Goal: Submit feedback/report problem: Submit feedback/report problem

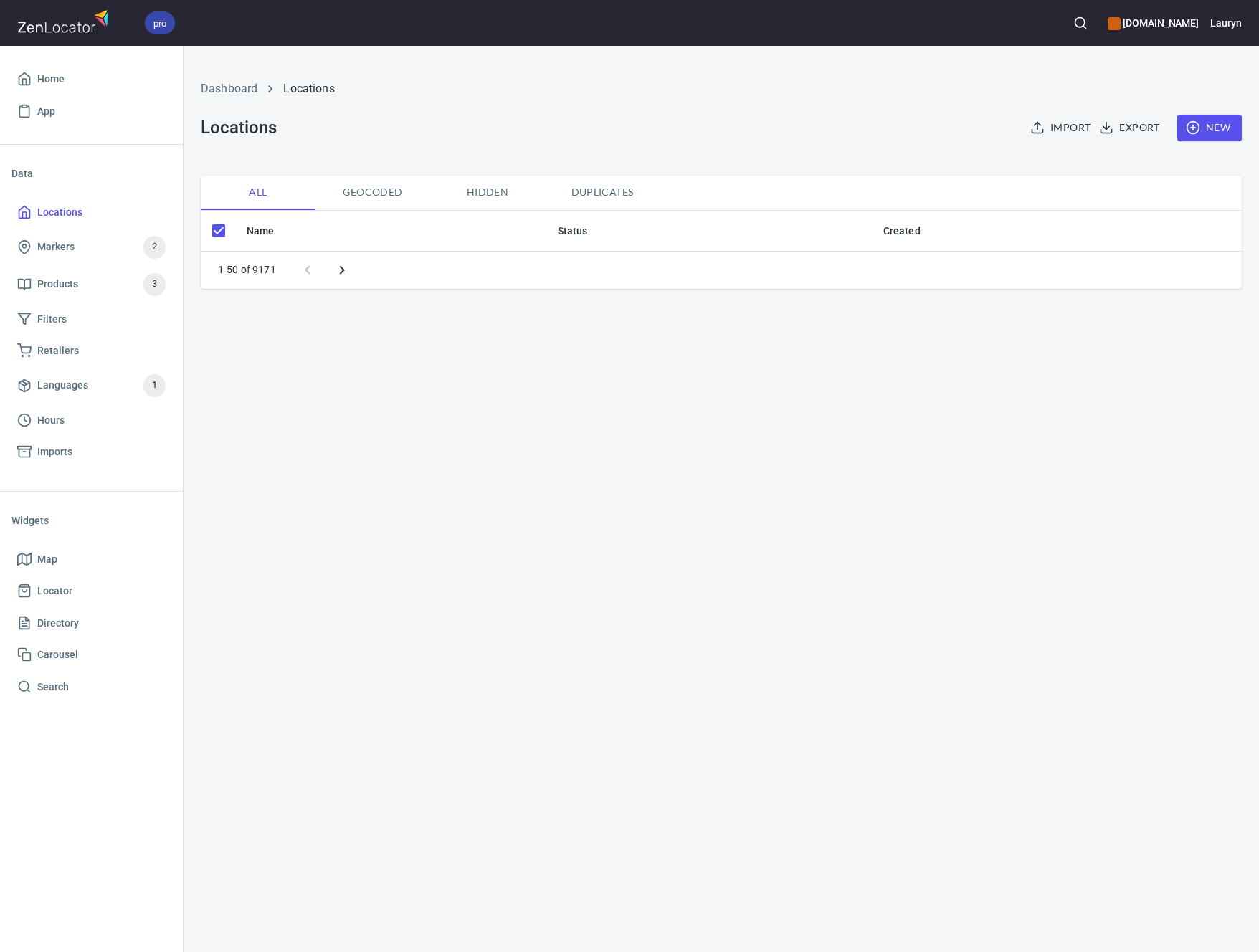
checkbox input "false"
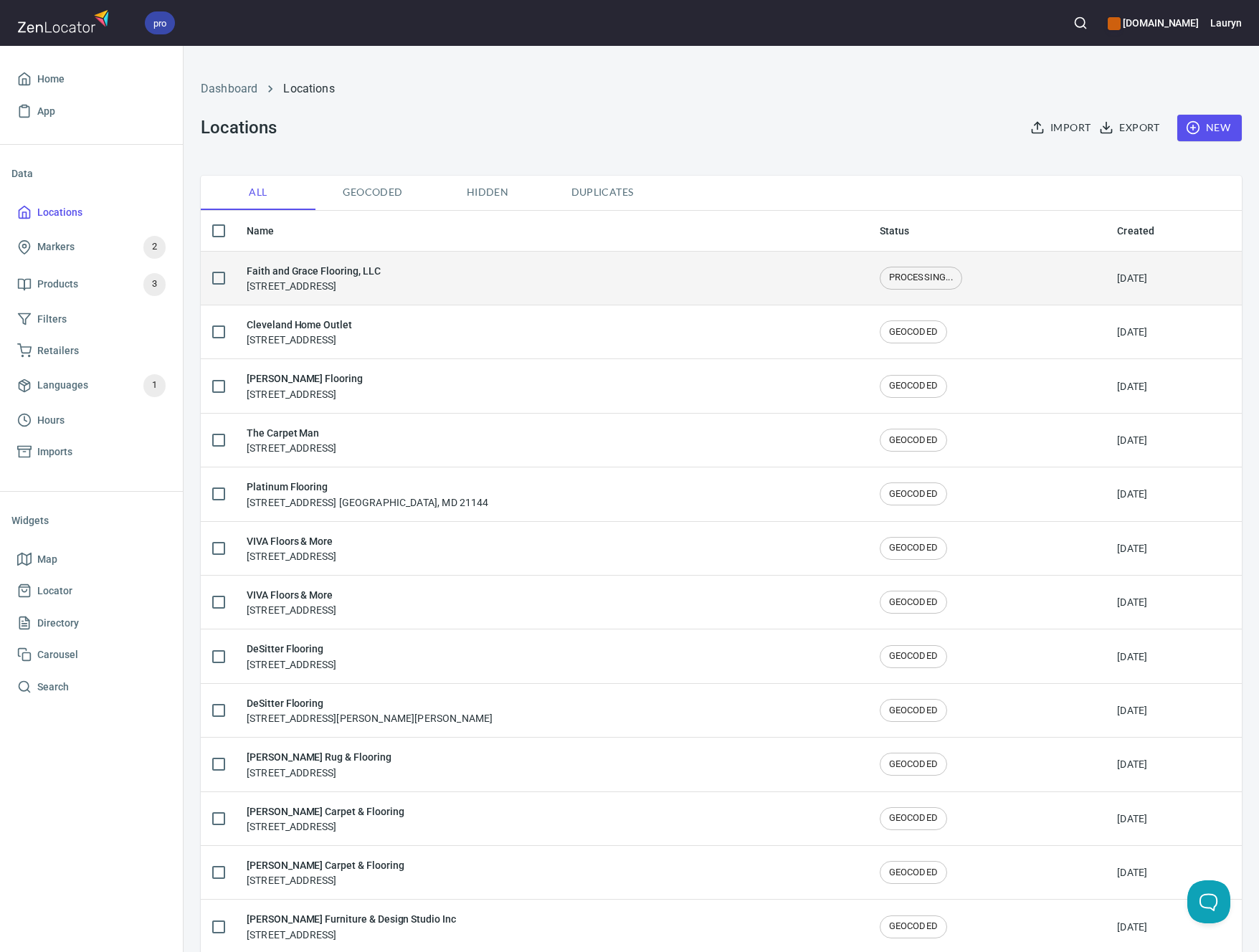
click at [456, 274] on div "Faith and Grace Flooring, LLC 902 Dashiel Street, Murfreesboro, TN 37129" at bounding box center [552, 278] width 610 height 30
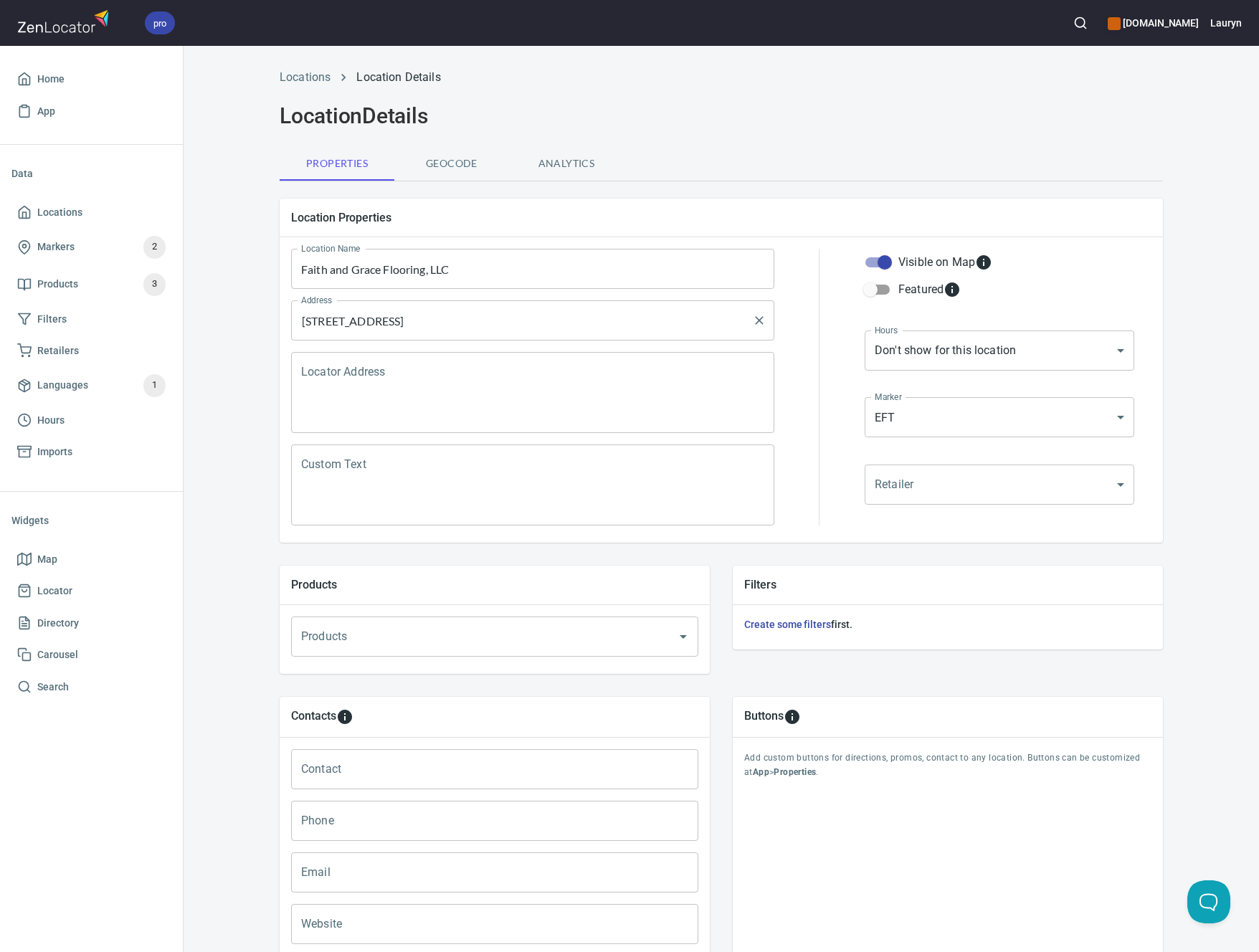
click at [451, 319] on input "902 Dashiel Street, Murfreesboro, TN 37129" at bounding box center [521, 320] width 449 height 27
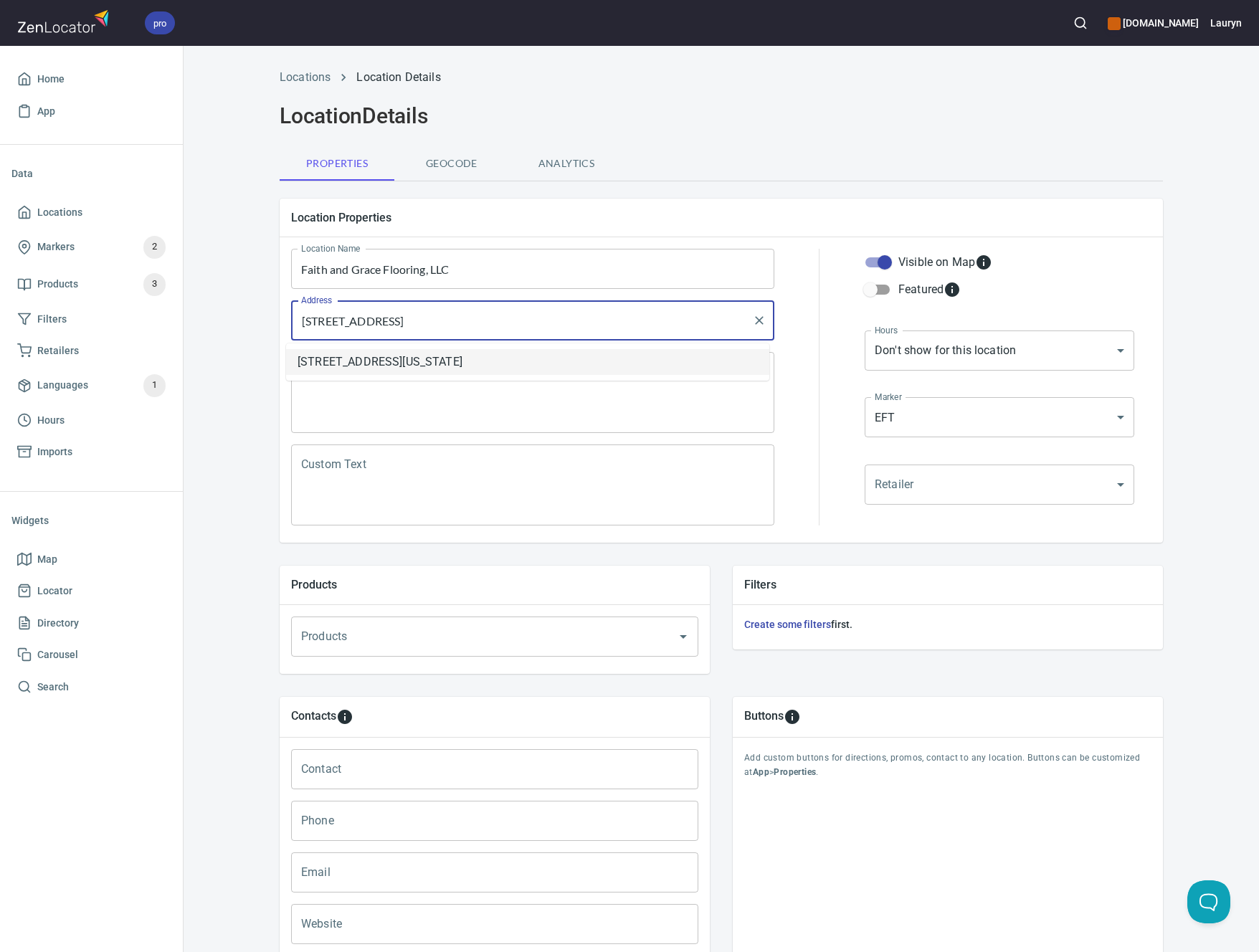
click at [461, 370] on li "902 Dashiel Street, Murfreesboro, Tennessee, United States" at bounding box center [528, 362] width 483 height 26
type input "902 Dashiel Street, Murfreesboro, Tennessee, United States"
click at [896, 139] on div "Locations Location Details Location Details Properties Geocode Analytics Locati…" at bounding box center [722, 576] width 918 height 1030
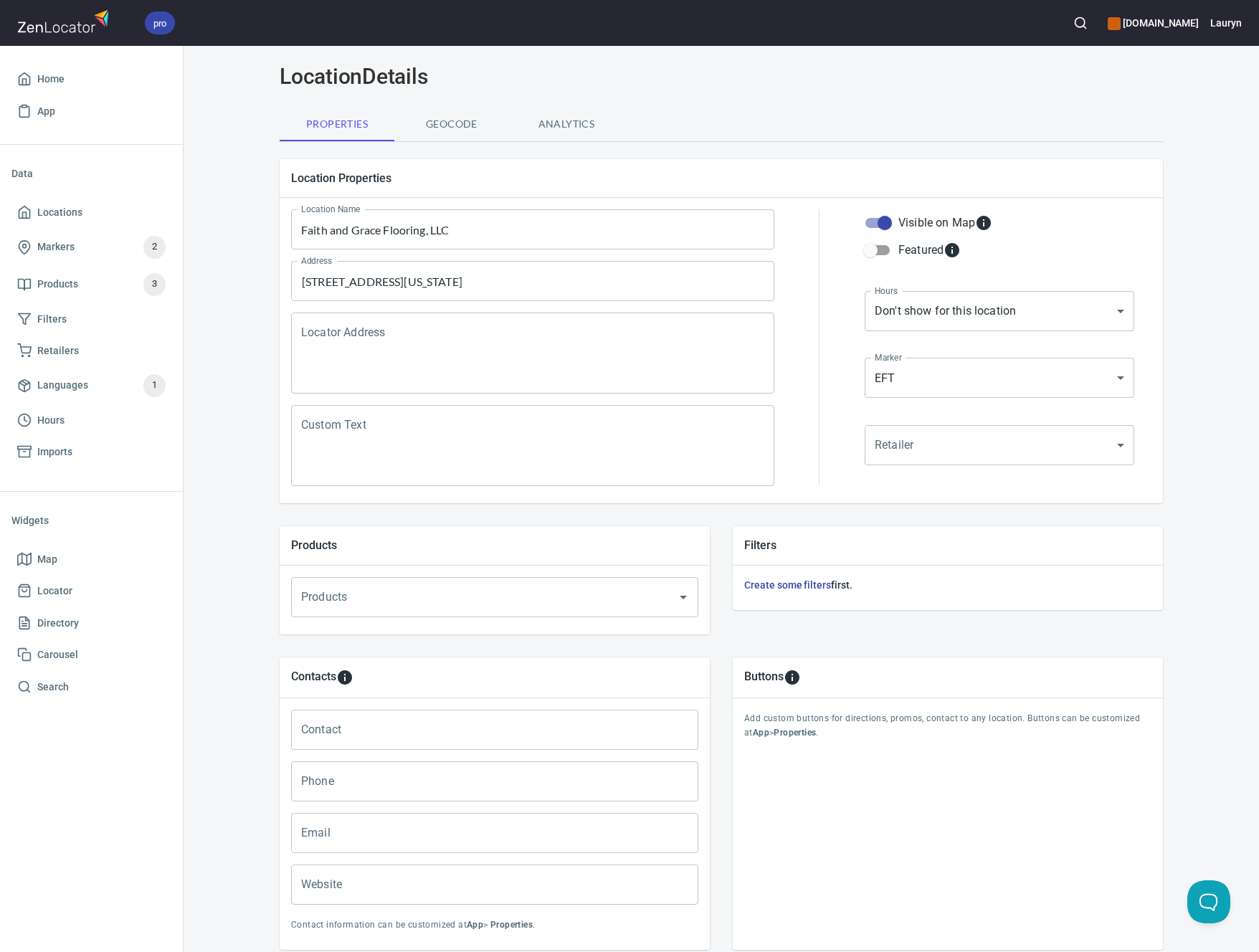
scroll to position [138, 0]
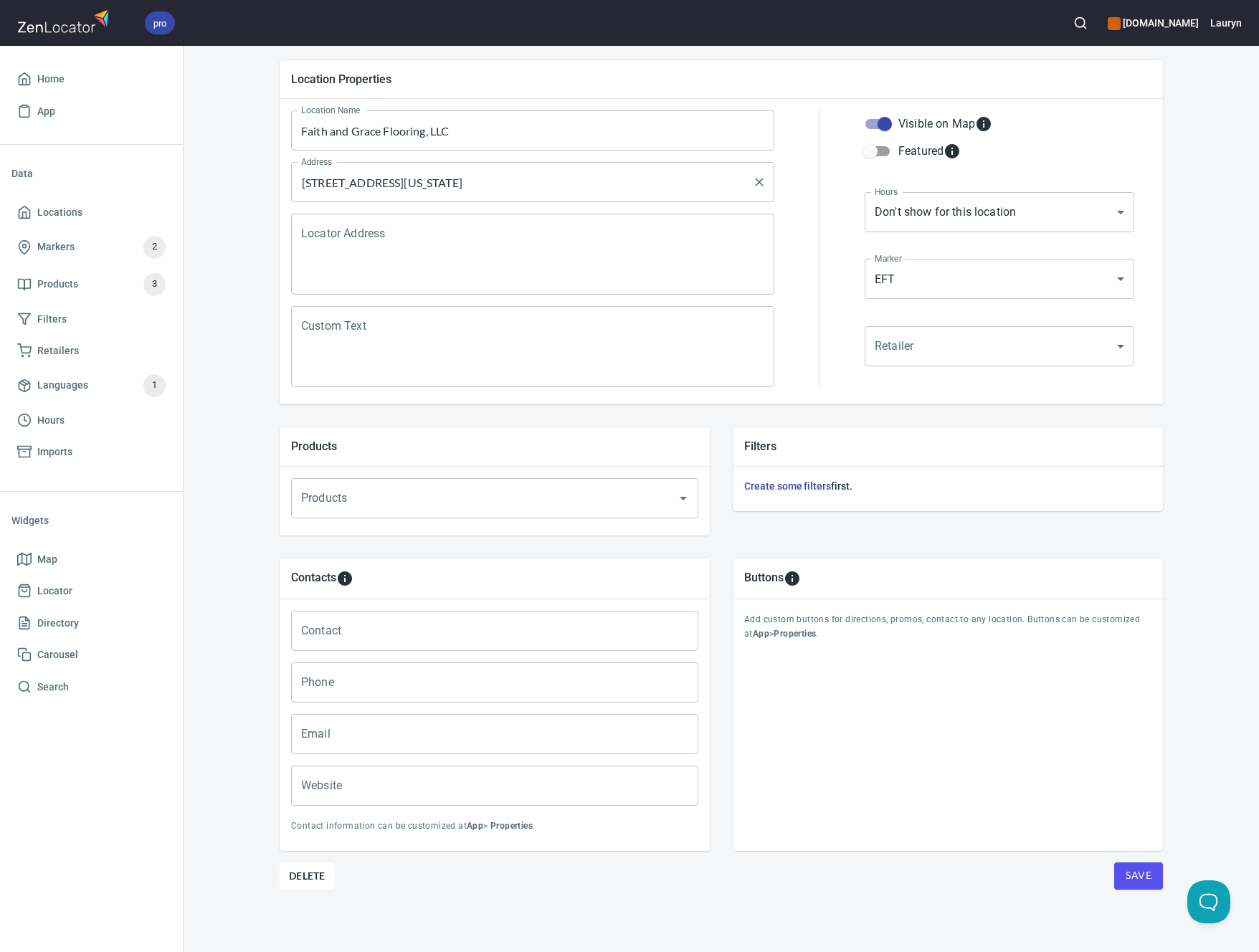
click at [639, 183] on input "902 Dashiel Street, Murfreesboro, Tennessee, United States" at bounding box center [521, 182] width 449 height 27
click at [454, 676] on input "Phone" at bounding box center [495, 683] width 408 height 40
paste input "(615) 890-9136"
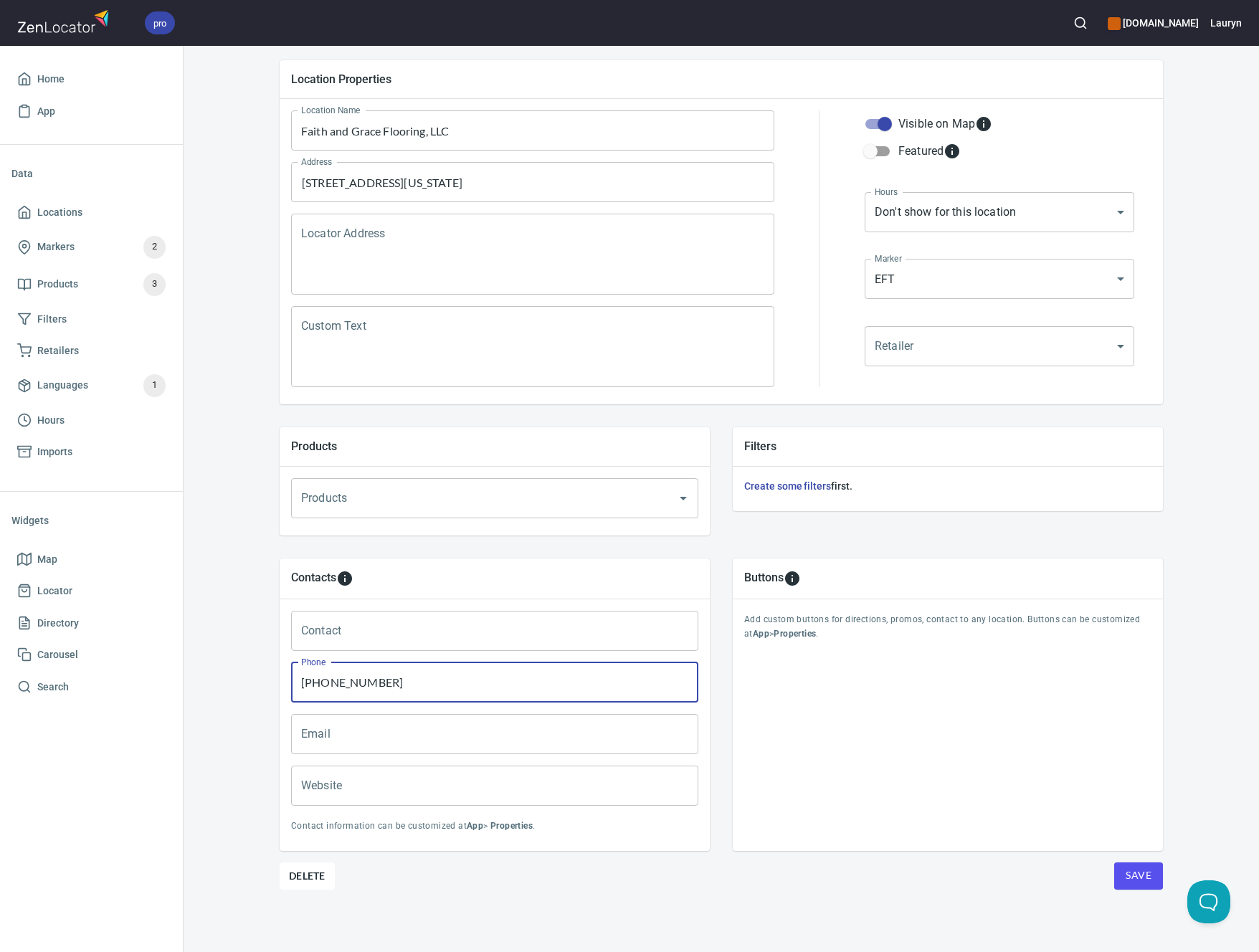
type input "(615) 890-9136"
click at [491, 794] on input "Website" at bounding box center [495, 785] width 408 height 40
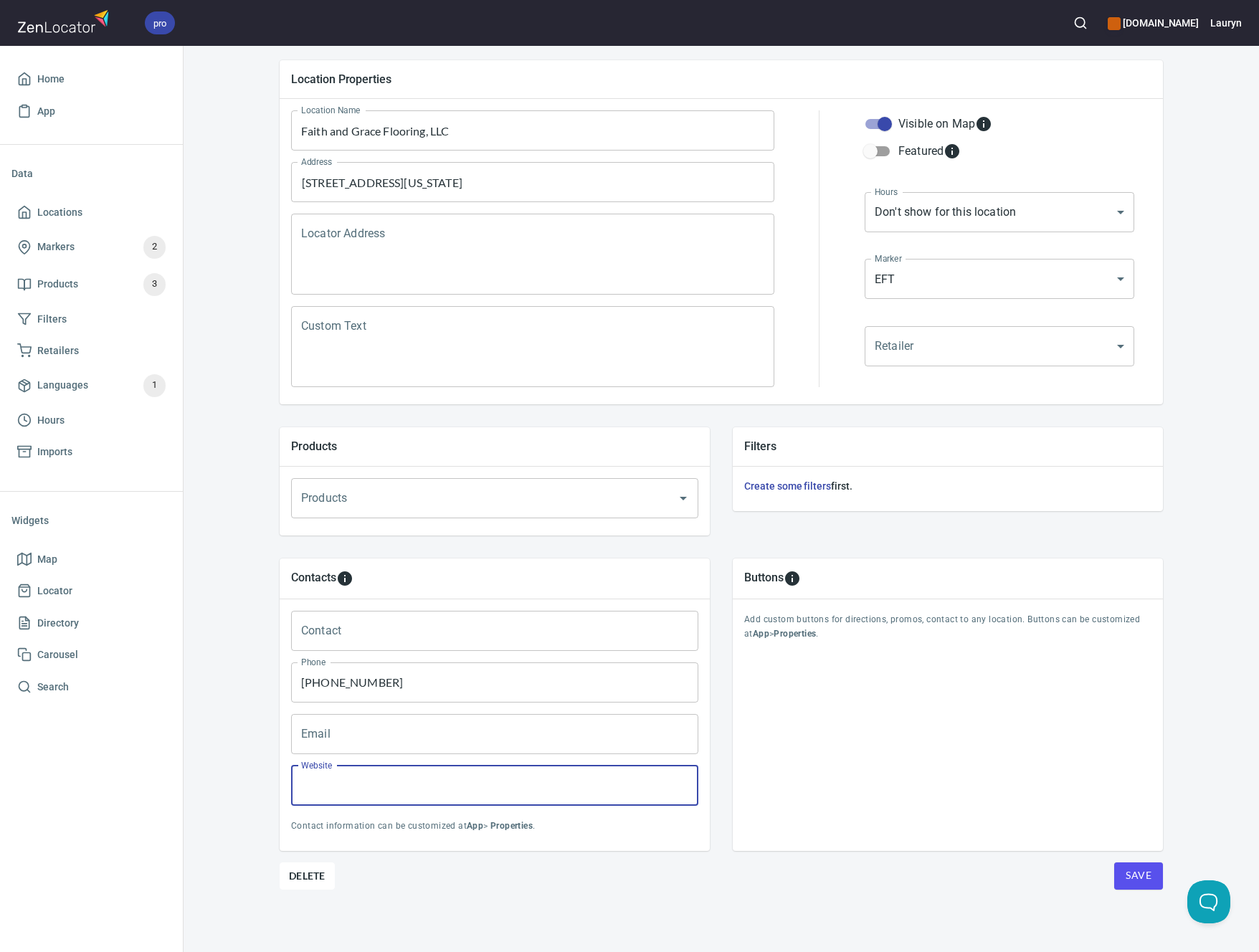
paste input "https://www.faithandgraceflooring.com/"
type input "https://www.faithandgraceflooring.com/"
click at [735, 870] on div "Contacts Contact Contact Phone (615) 890-9136 Phone Email Email Website https:/…" at bounding box center [721, 705] width 929 height 338
click at [1126, 880] on span "Save" at bounding box center [1139, 875] width 26 height 18
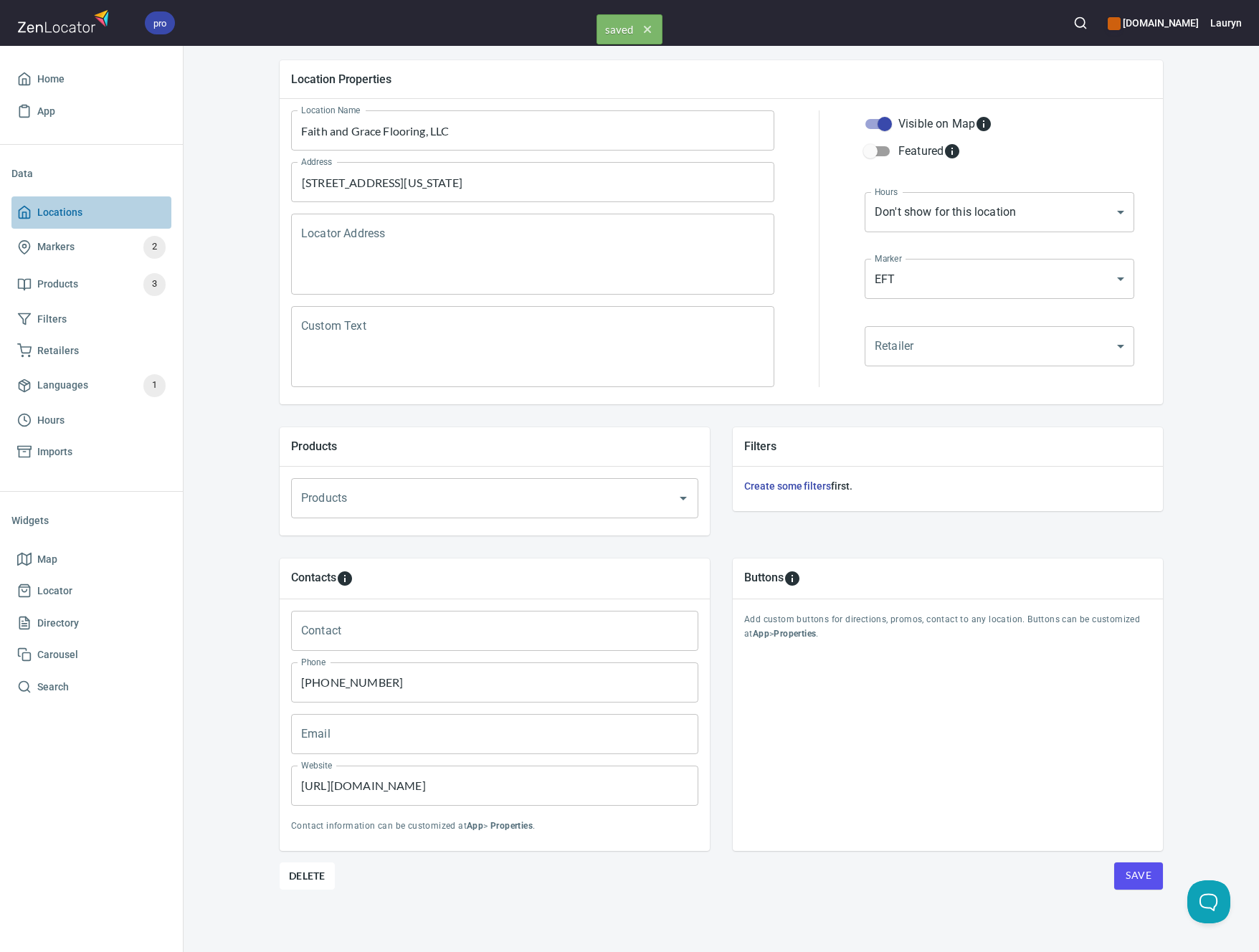
click at [60, 221] on link "Locations" at bounding box center [92, 212] width 160 height 32
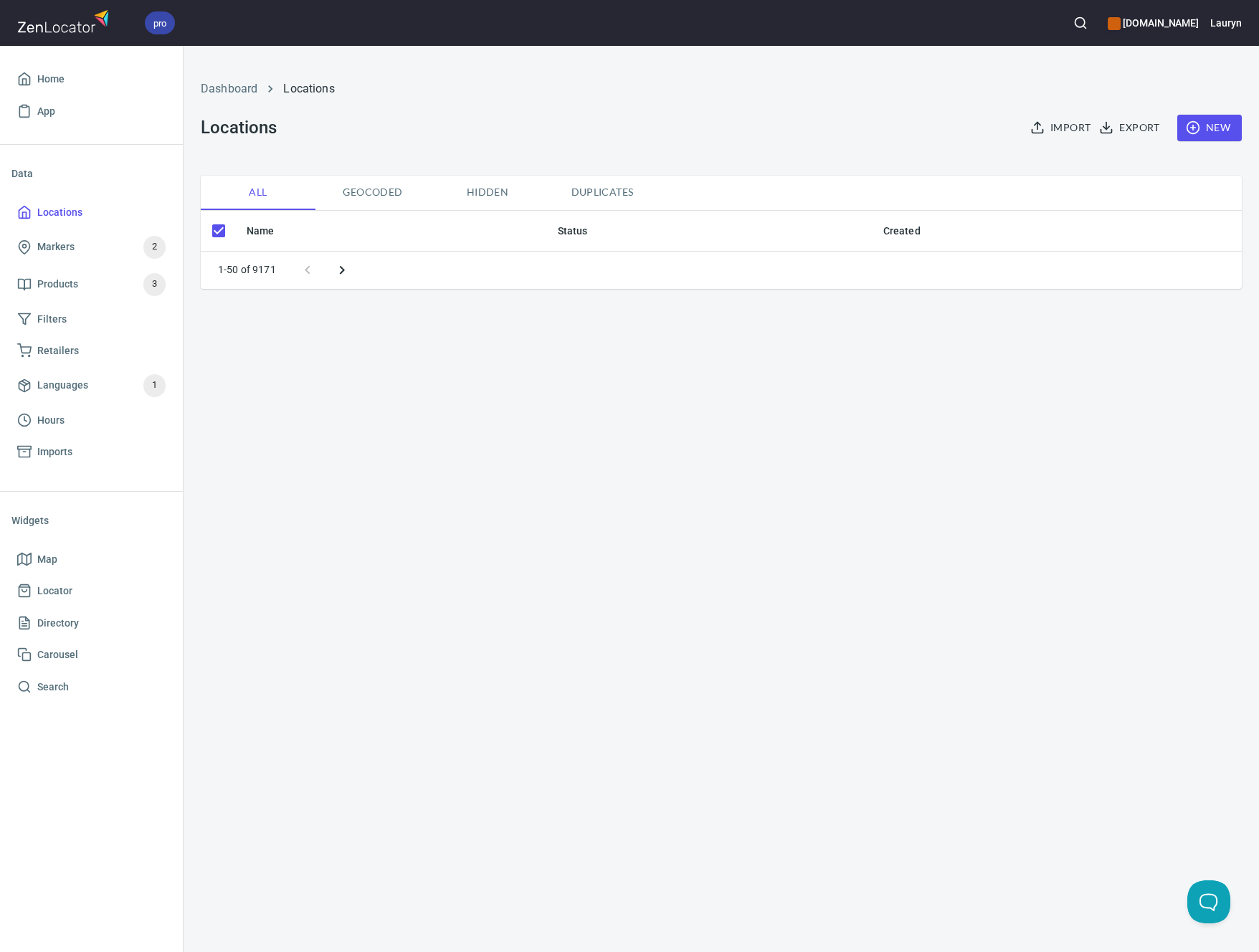
checkbox input "false"
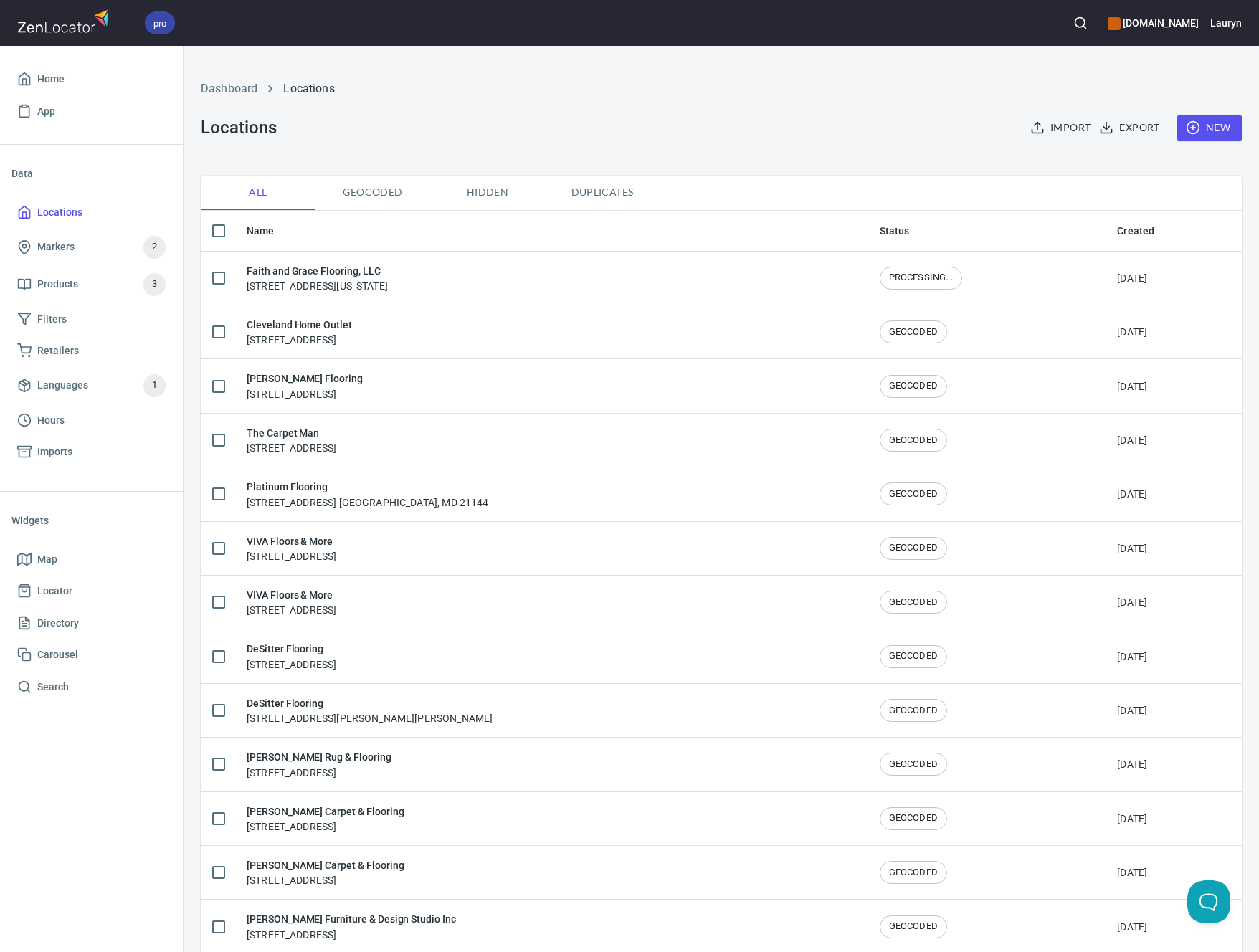
click at [503, 77] on div "Dashboard Locations" at bounding box center [721, 88] width 1059 height 35
click at [880, 114] on div "Dashboard Locations Locations Import Export New" at bounding box center [721, 111] width 1059 height 113
click at [1233, 17] on h6 "Lauryn" at bounding box center [1225, 23] width 31 height 16
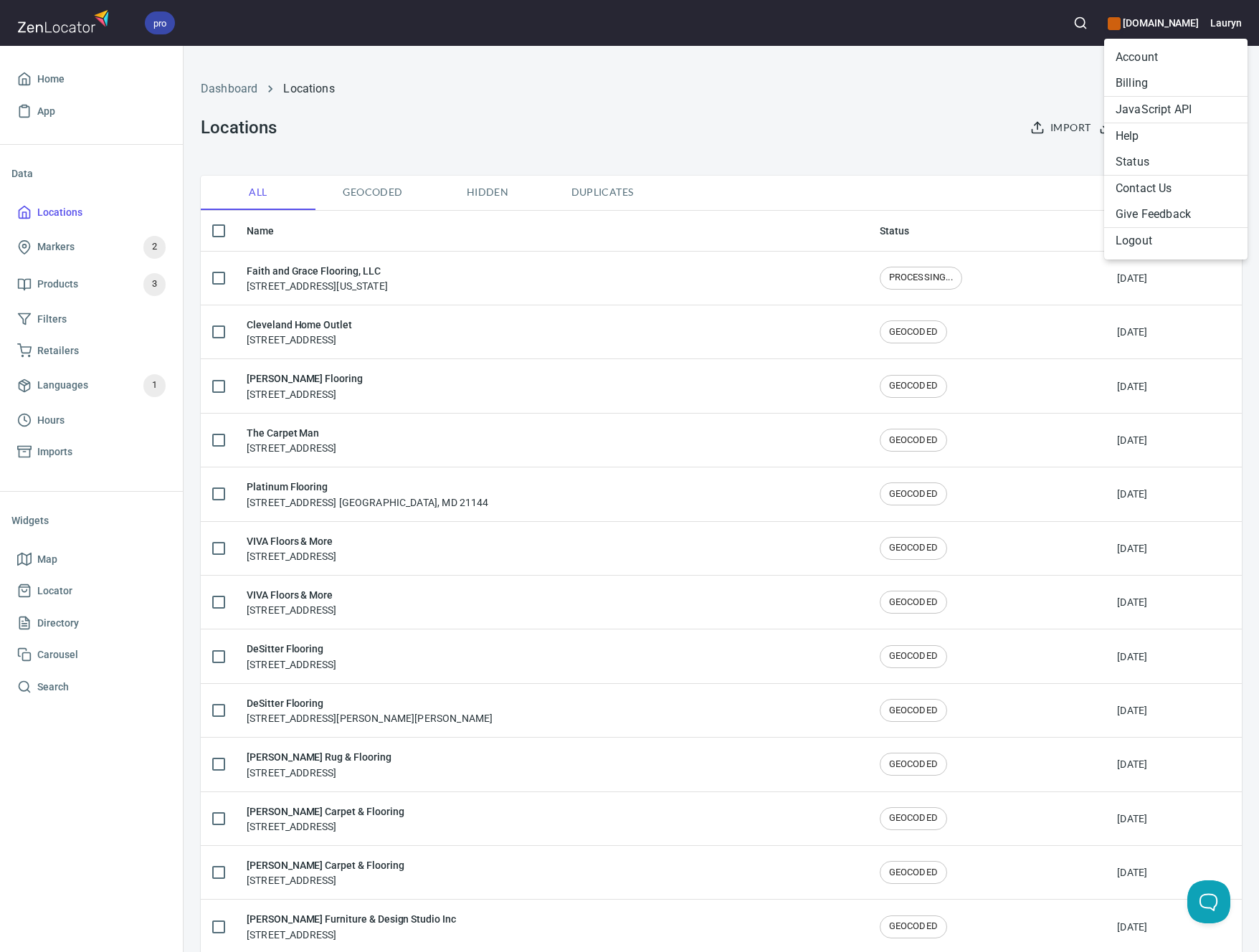
click at [1137, 185] on li "Contact Us" at bounding box center [1176, 189] width 143 height 26
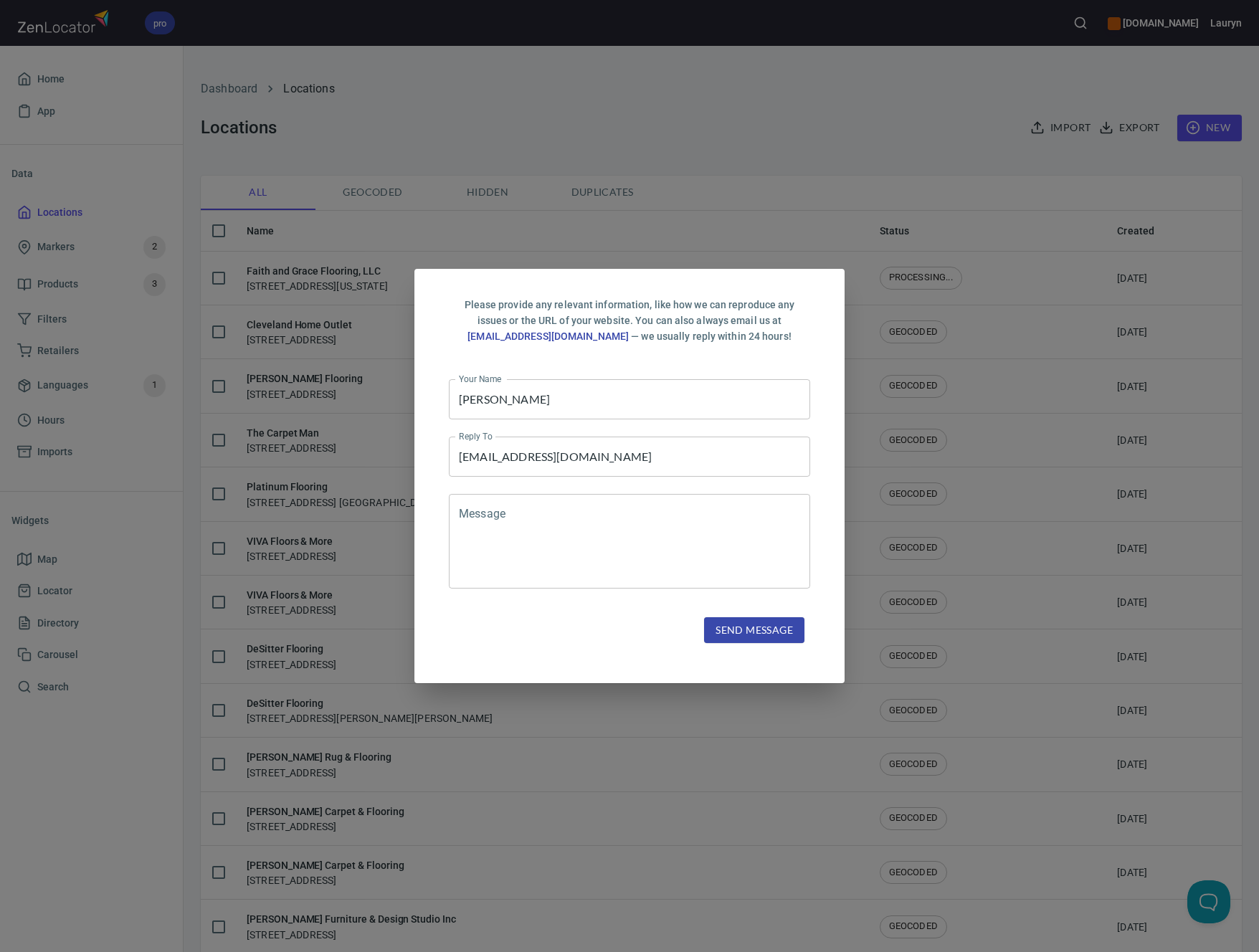
click at [533, 508] on textarea at bounding box center [629, 540] width 341 height 68
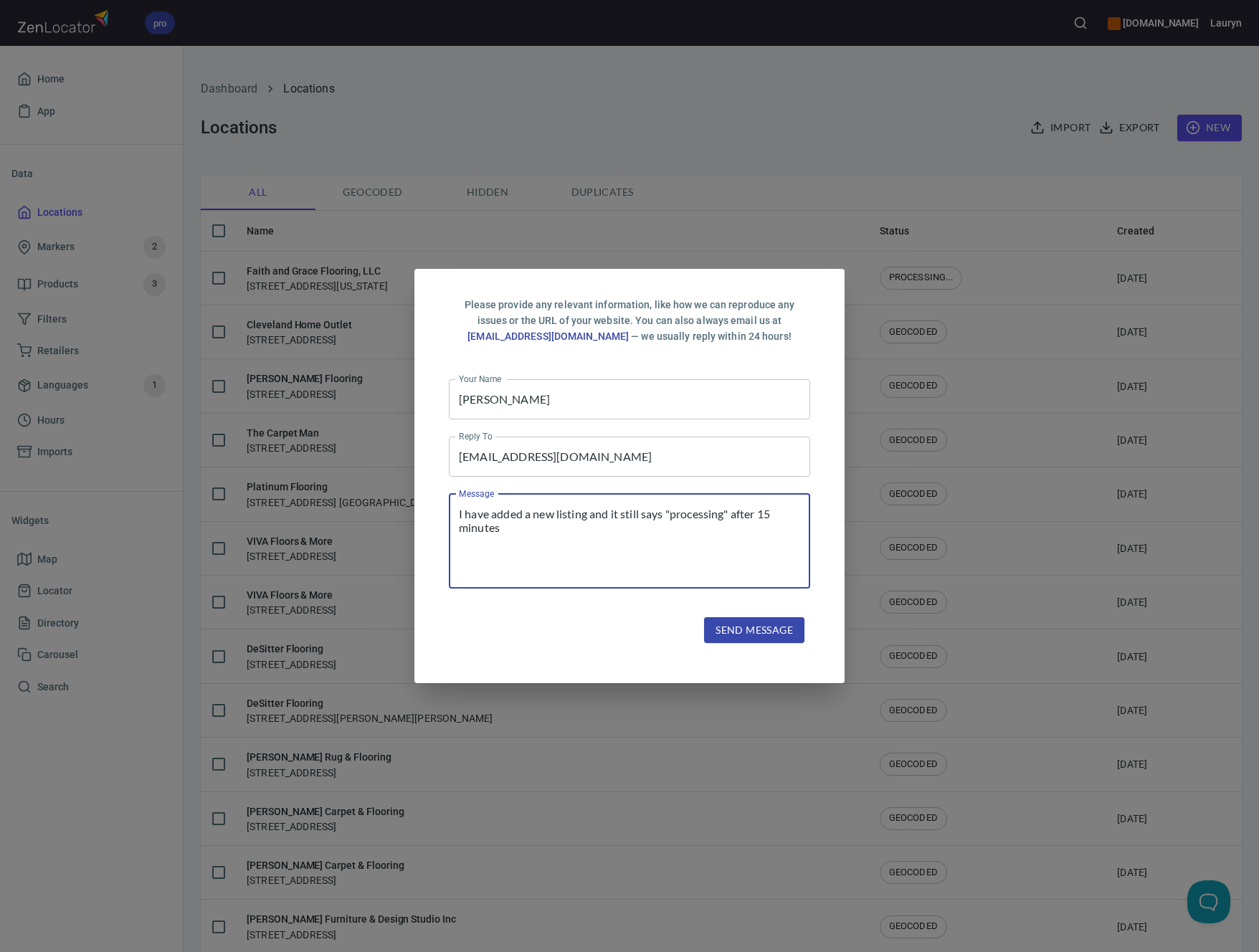
click at [772, 518] on textarea "I have added a new listing and it still says "processing" after 15 minutes" at bounding box center [629, 540] width 341 height 68
click at [571, 528] on textarea "I have added a new listing and it still says "processing" after 15+ minutes" at bounding box center [629, 540] width 341 height 68
click at [608, 535] on textarea "I have added a new listing and it still says "processing" after 15+ minutes." at bounding box center [629, 540] width 341 height 68
click at [600, 528] on textarea "I have added a new listing and it still says "processing" after 15+ minutes." at bounding box center [629, 540] width 341 height 68
drag, startPoint x: 648, startPoint y: 535, endPoint x: 505, endPoint y: 528, distance: 143.2
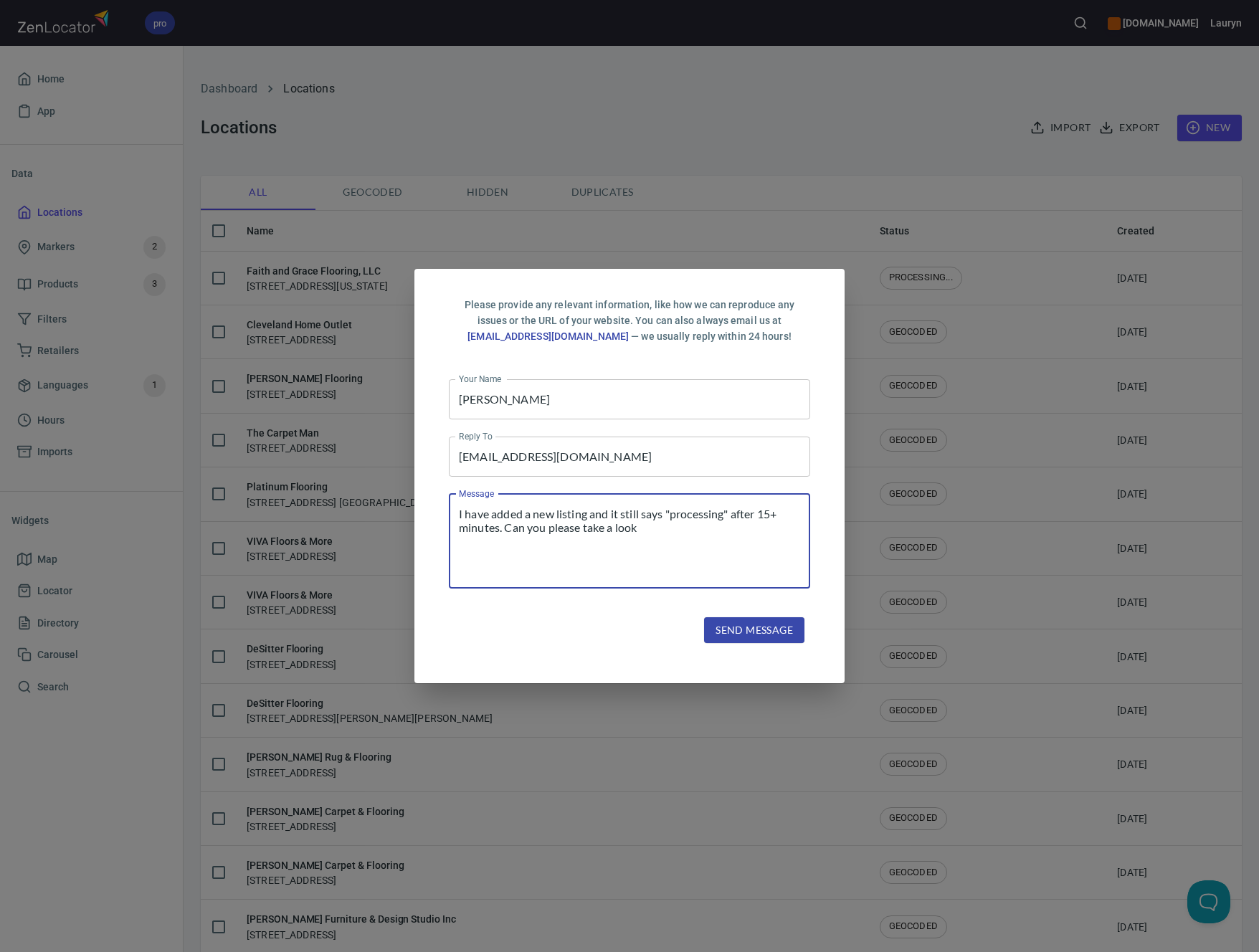
click at [505, 528] on textarea "I have added a new listing and it still says "processing" after 15+ minutes. Ca…" at bounding box center [629, 540] width 341 height 68
type textarea "I have added a new listing and it still says "processing" after 15+ minutes. I …"
